Goal: Task Accomplishment & Management: Complete application form

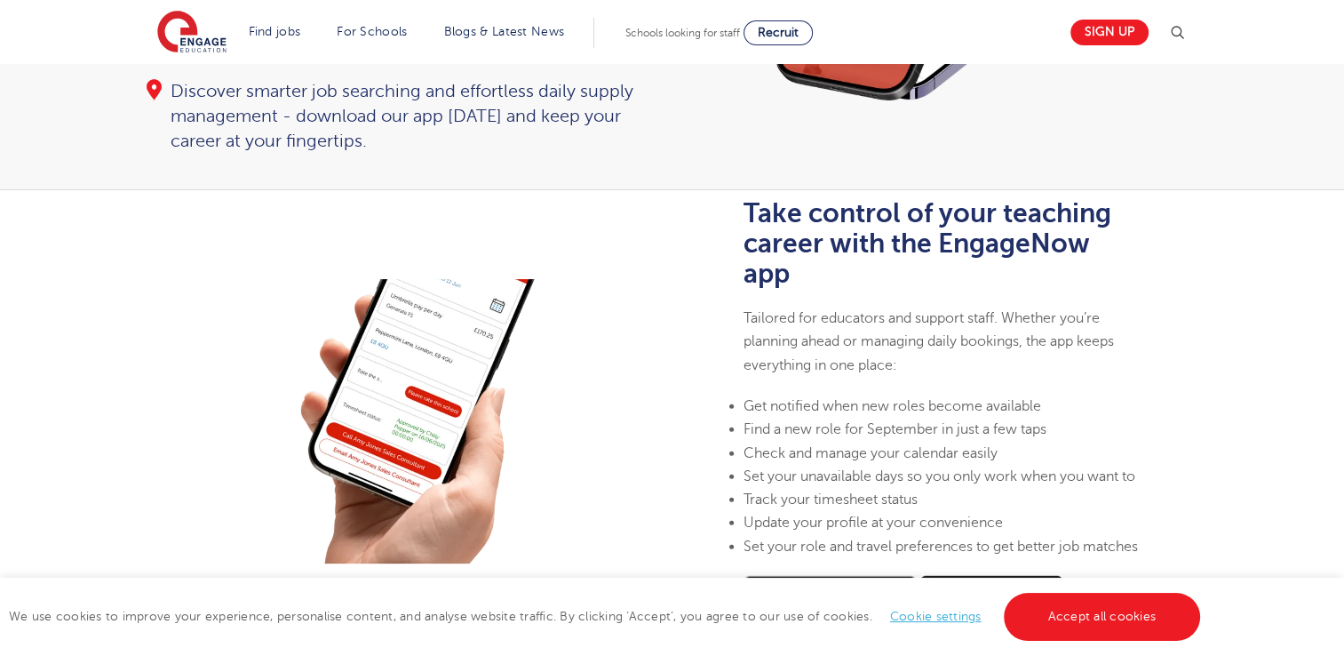
scroll to position [355, 0]
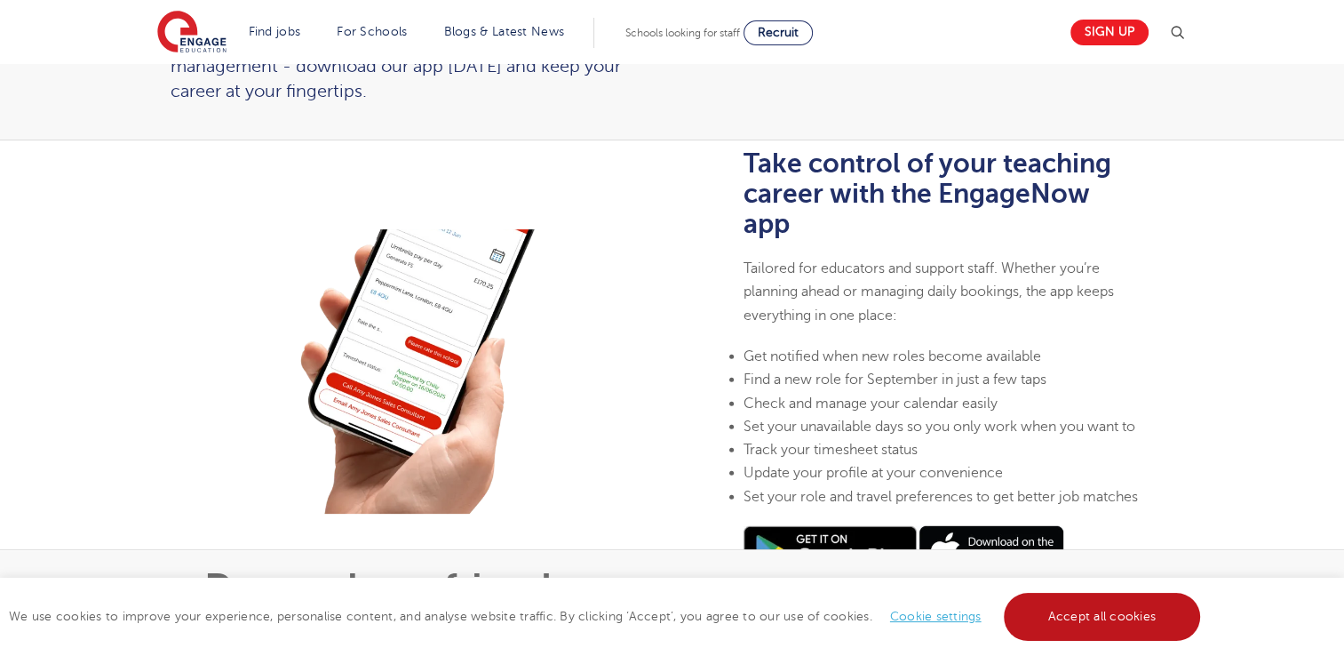
click at [1052, 607] on link "Accept all cookies" at bounding box center [1102, 617] width 197 height 48
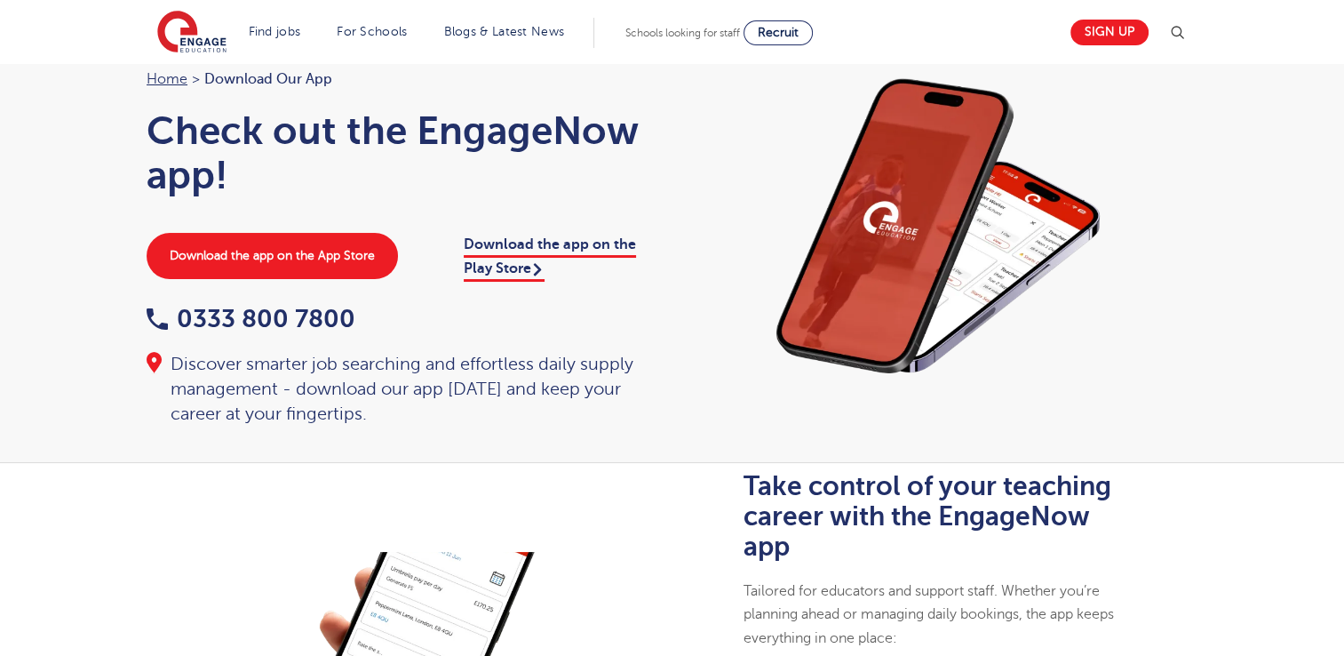
scroll to position [0, 0]
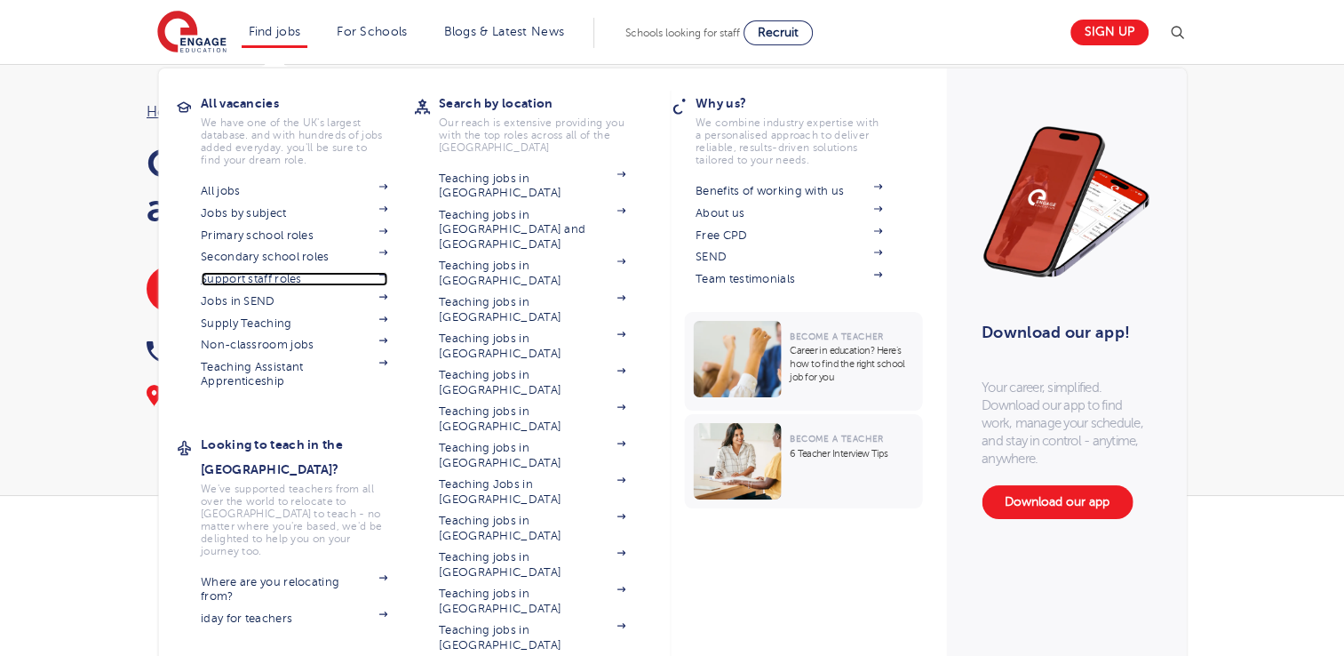
click at [259, 279] on link "Support staff roles" at bounding box center [294, 279] width 187 height 14
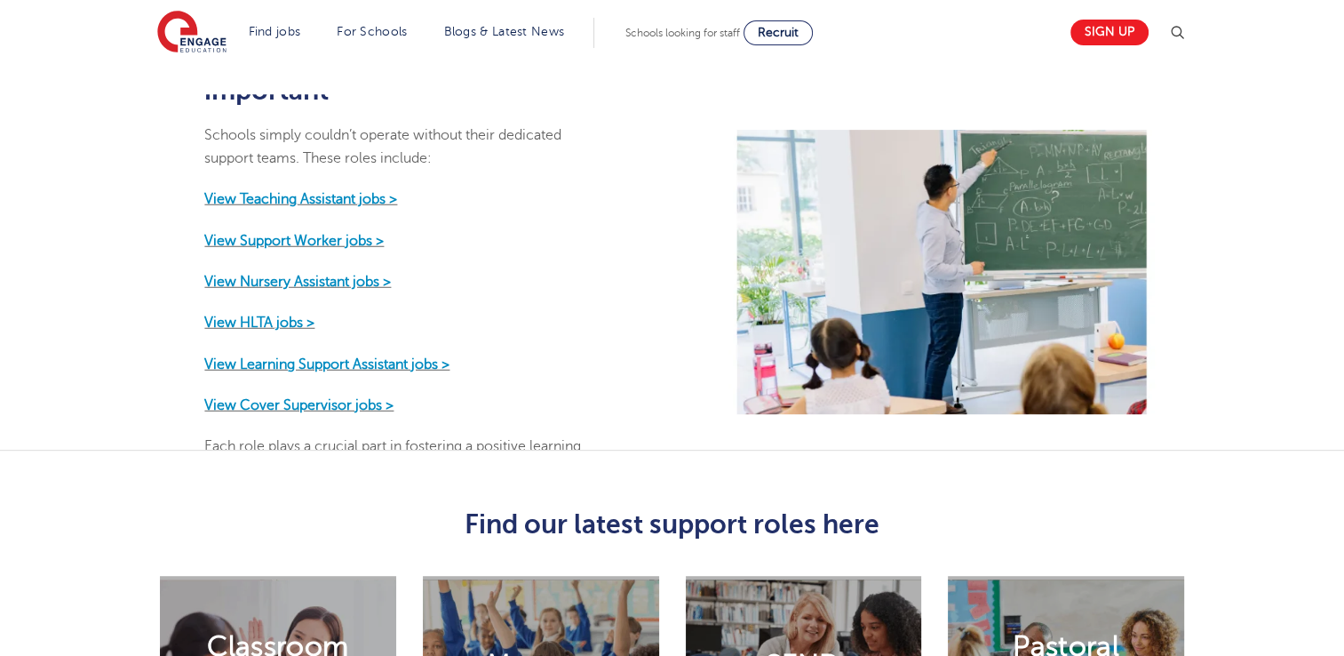
scroll to position [799, 0]
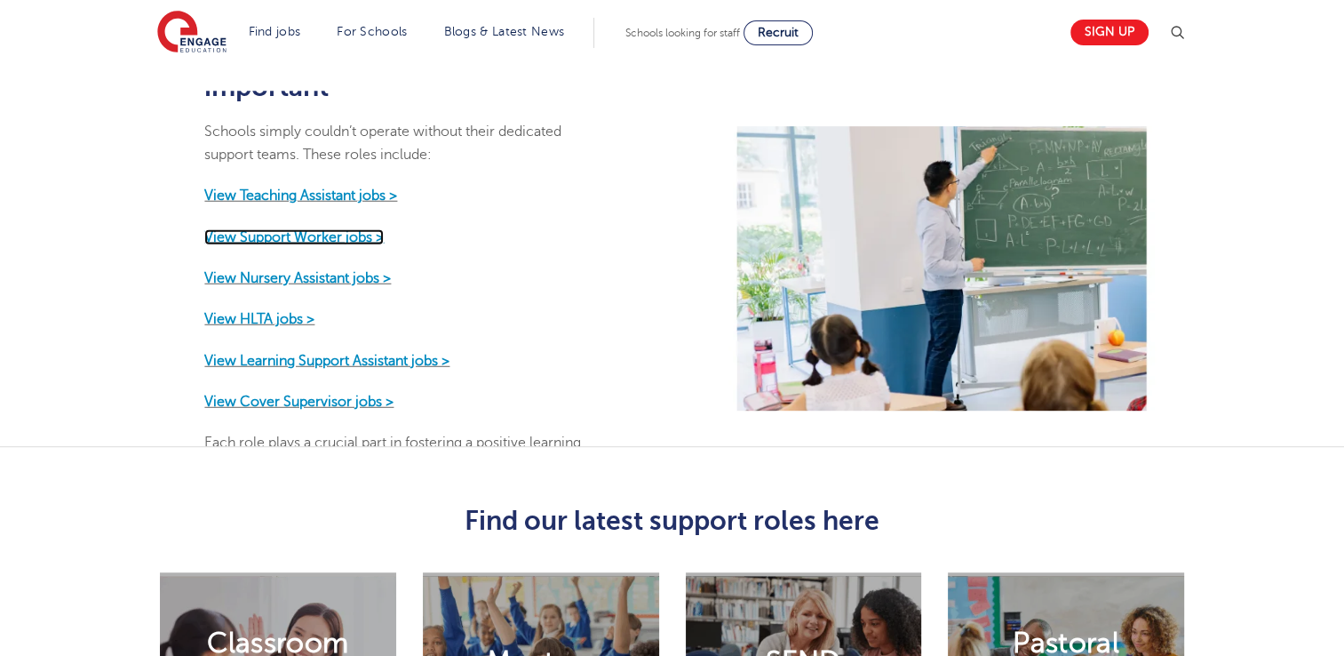
click at [364, 244] on strong "View Support Worker jobs >" at bounding box center [293, 236] width 179 height 16
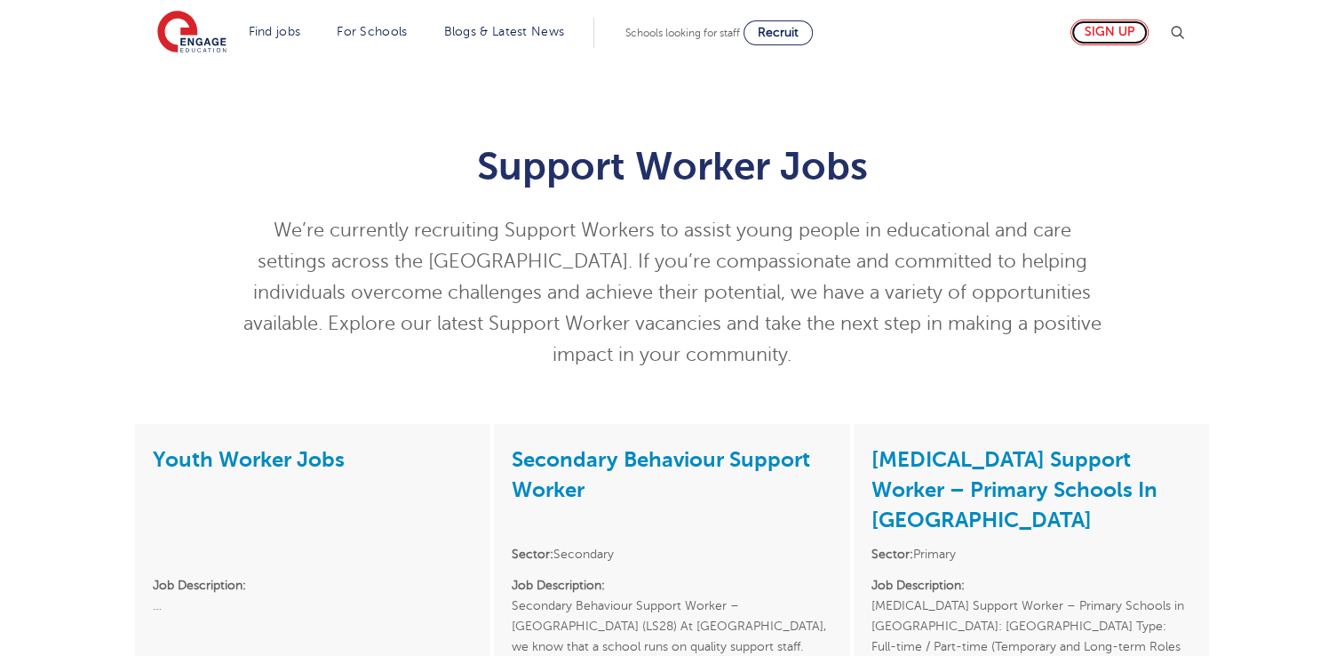
click at [1120, 34] on link "Sign up" at bounding box center [1109, 33] width 78 height 26
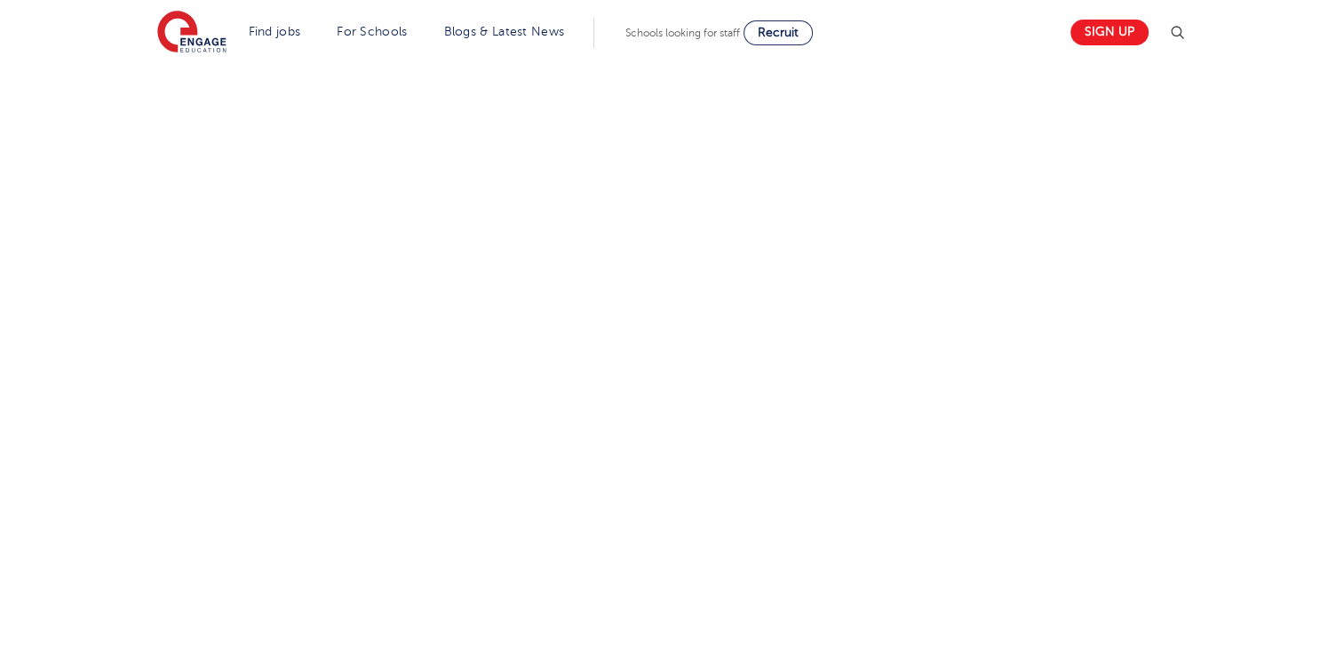
scroll to position [966, 0]
click at [818, 579] on div "Let us know more about you!" at bounding box center [492, 111] width 719 height 941
click at [905, 441] on div "Let us know more about you!" at bounding box center [672, 104] width 1078 height 1105
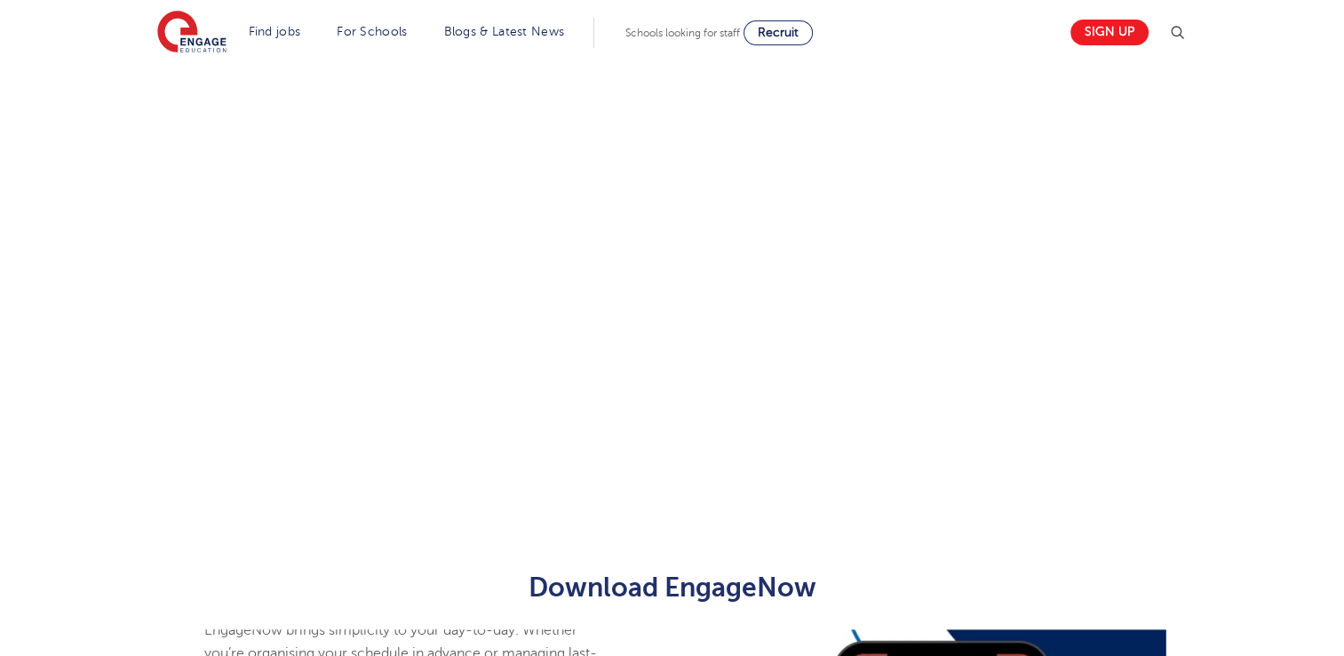
scroll to position [423, 0]
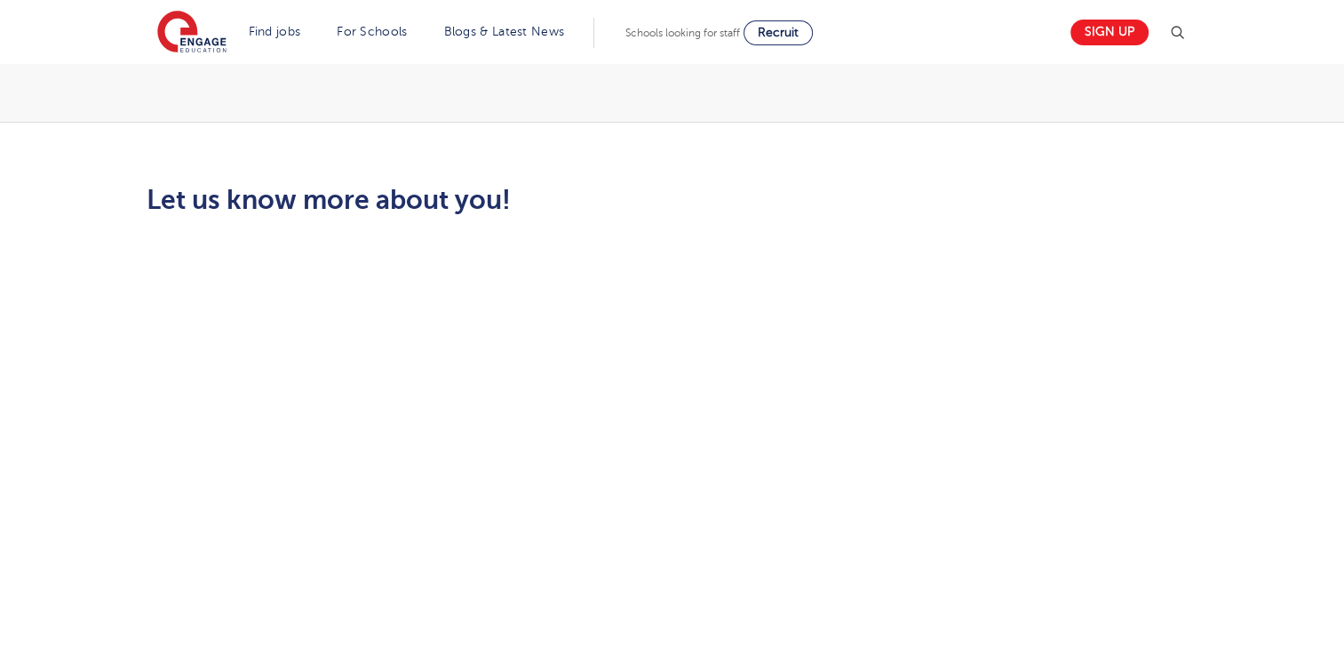
click at [702, 598] on div "Let us know more about you!" at bounding box center [672, 383] width 1344 height 520
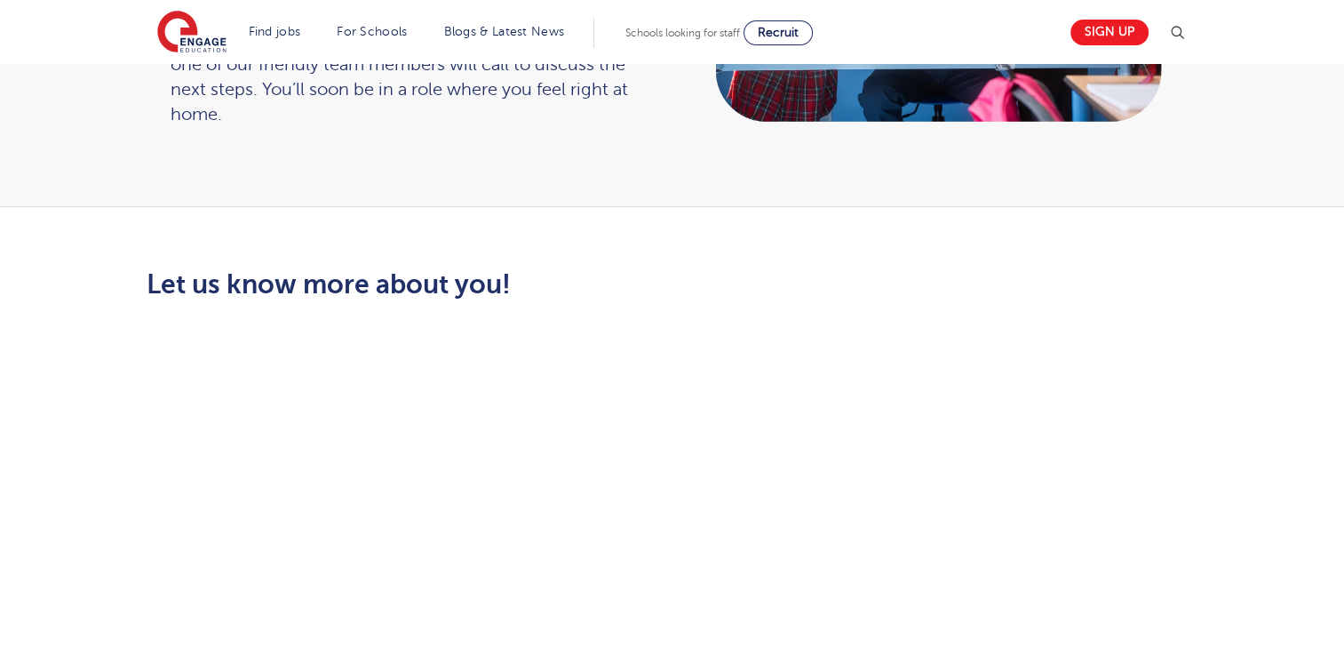
scroll to position [156, 0]
